Goal: Task Accomplishment & Management: Manage account settings

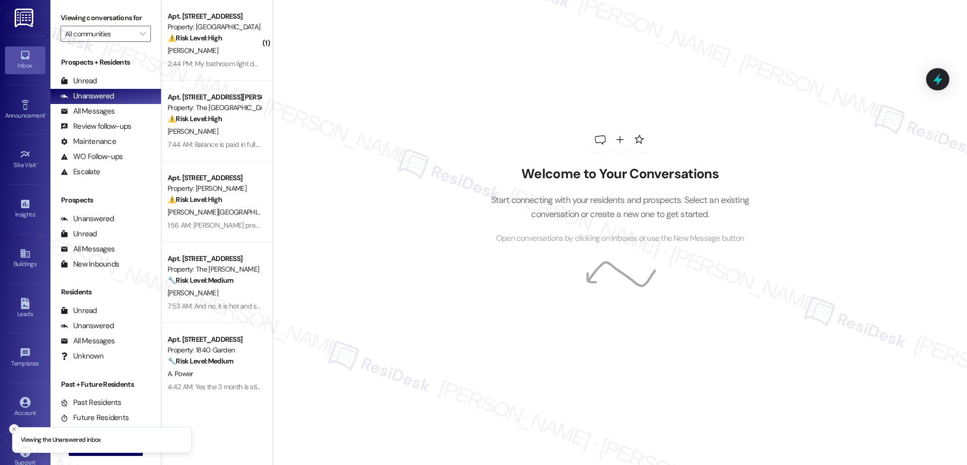
click at [13, 429] on line "Close toast" at bounding box center [14, 428] width 3 height 3
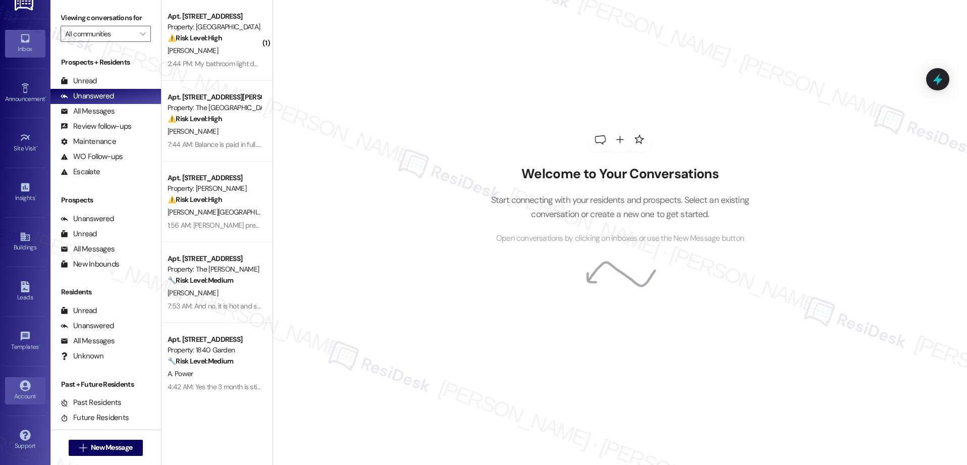
click at [24, 390] on icon at bounding box center [25, 385] width 11 height 11
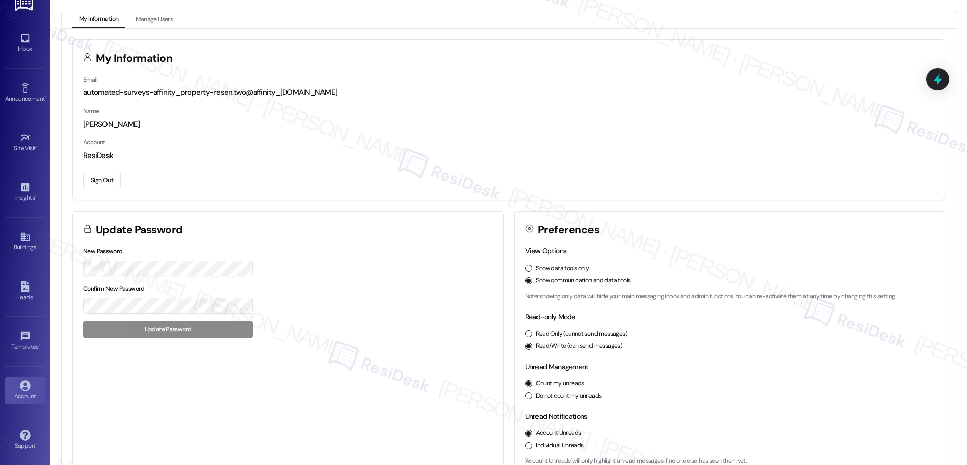
click at [107, 181] on button "Sign Out" at bounding box center [101, 181] width 37 height 18
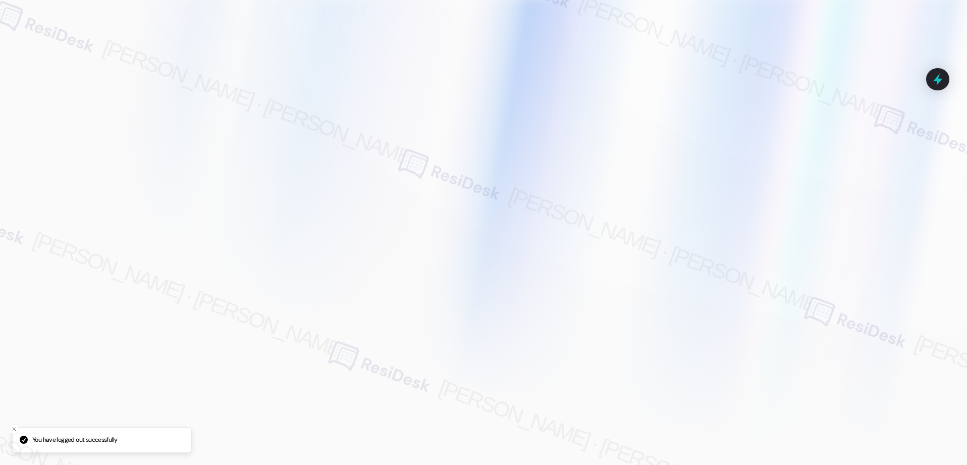
type input "[EMAIL_ADDRESS][PERSON_NAME][PERSON_NAME][PERSON_NAME][DOMAIN_NAME]"
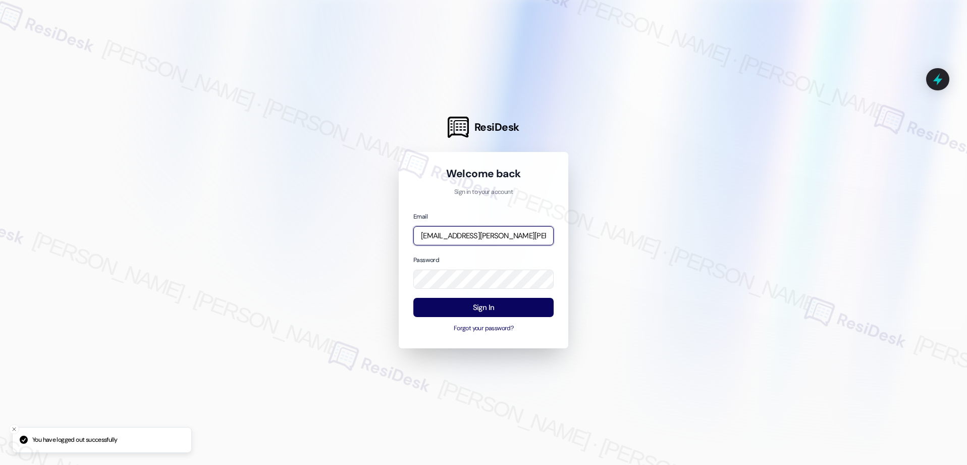
click at [473, 233] on input "[EMAIL_ADDRESS][PERSON_NAME][PERSON_NAME][PERSON_NAME][DOMAIN_NAME]" at bounding box center [483, 236] width 140 height 20
click at [529, 236] on input "[EMAIL_ADDRESS][PERSON_NAME][PERSON_NAME][PERSON_NAME][DOMAIN_NAME]" at bounding box center [483, 236] width 140 height 20
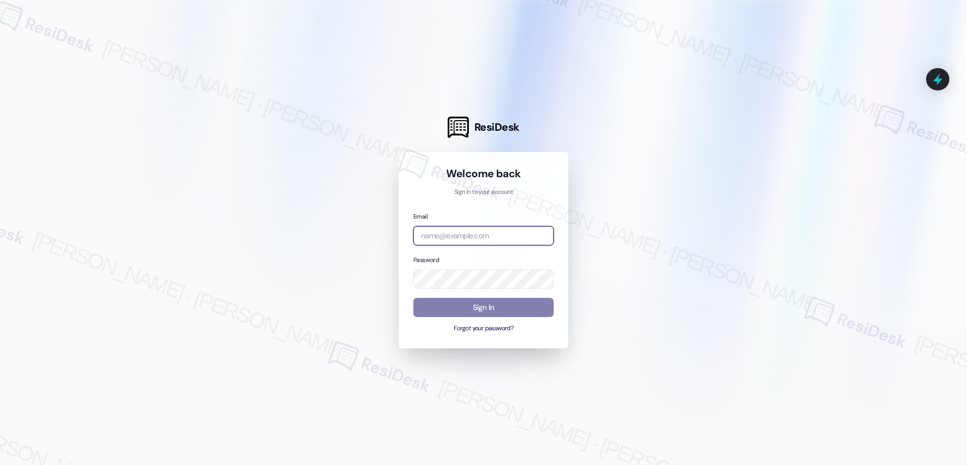
click at [526, 239] on input "email" at bounding box center [483, 236] width 140 height 20
click at [542, 237] on input "email" at bounding box center [483, 236] width 140 height 20
drag, startPoint x: 542, startPoint y: 237, endPoint x: 641, endPoint y: 205, distance: 104.5
click at [542, 237] on input "email" at bounding box center [483, 236] width 140 height 20
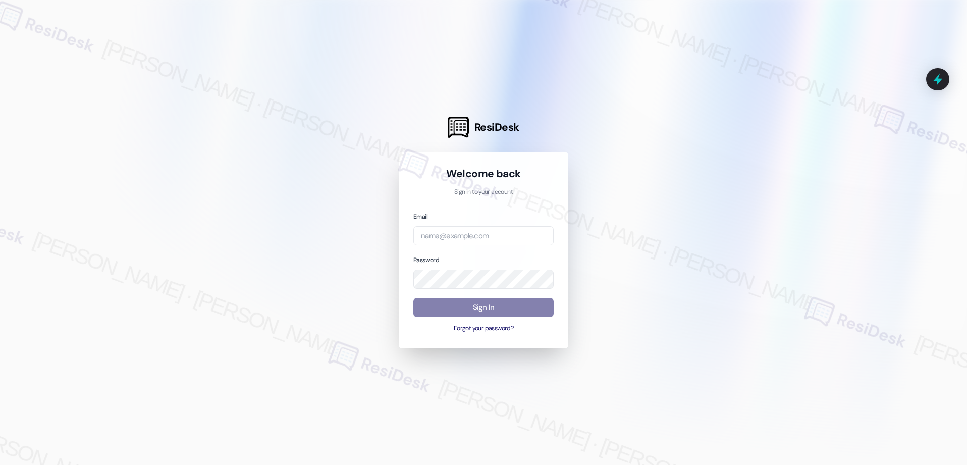
drag, startPoint x: 641, startPoint y: 205, endPoint x: 562, endPoint y: 247, distance: 90.1
click at [641, 205] on div at bounding box center [483, 232] width 967 height 465
type input "[EMAIL_ADDRESS][PERSON_NAME][PERSON_NAME][PERSON_NAME][DOMAIN_NAME]"
click at [0, 464] on com-1password-button at bounding box center [0, 465] width 0 height 0
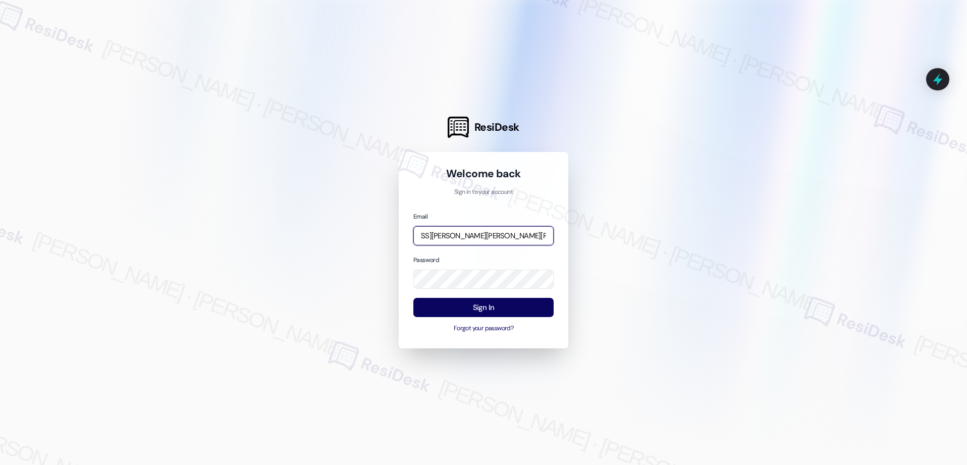
click at [477, 233] on input "[EMAIL_ADDRESS][PERSON_NAME][PERSON_NAME][PERSON_NAME][DOMAIN_NAME]" at bounding box center [483, 236] width 140 height 20
type input "[EMAIL_ADDRESS][PERSON_NAME][PERSON_NAME][DOMAIN_NAME]"
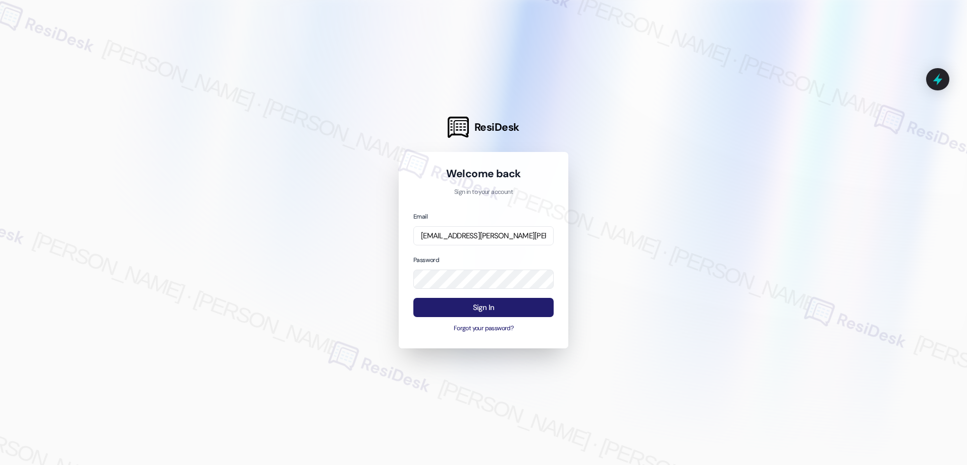
click at [482, 311] on button "Sign In" at bounding box center [483, 308] width 140 height 20
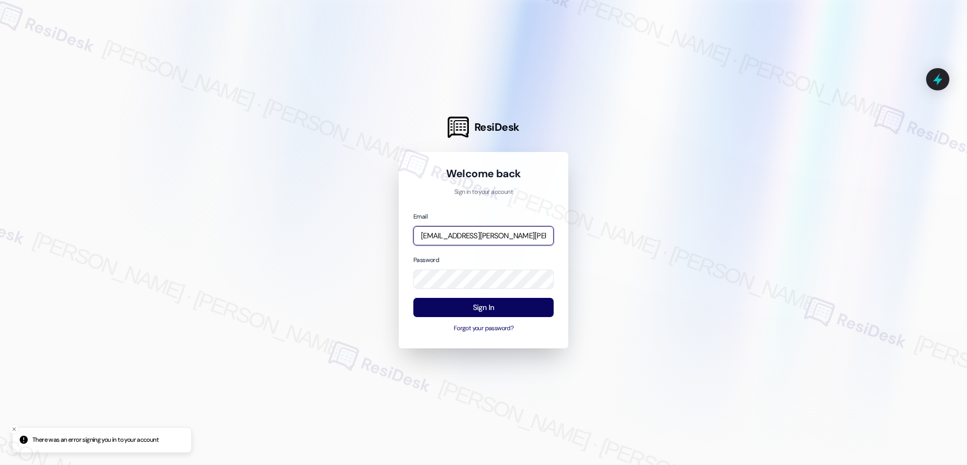
type input "[EMAIL_ADDRESS][PERSON_NAME][PERSON_NAME][PERSON_NAME][DOMAIN_NAME]"
click at [475, 234] on input "[EMAIL_ADDRESS][PERSON_NAME][PERSON_NAME][PERSON_NAME][DOMAIN_NAME]" at bounding box center [483, 236] width 140 height 20
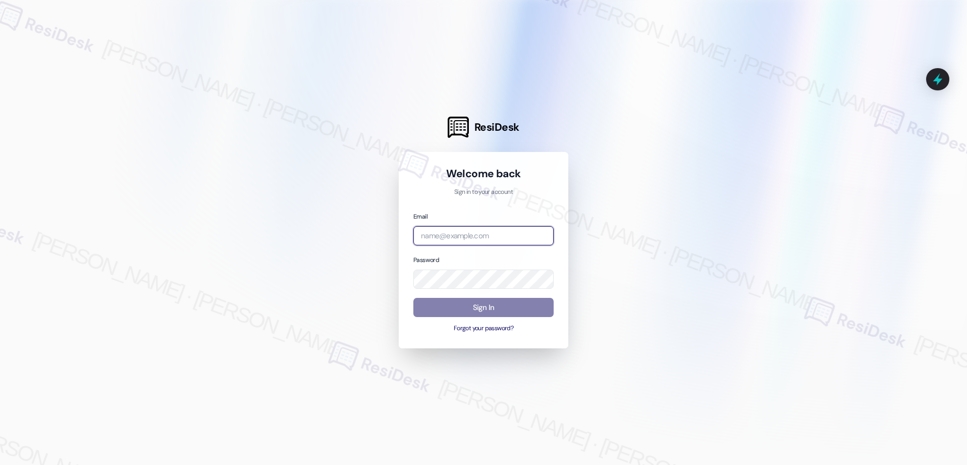
type input "[EMAIL_ADDRESS][PERSON_NAME][PERSON_NAME][DOMAIN_NAME]"
